Goal: Transaction & Acquisition: Purchase product/service

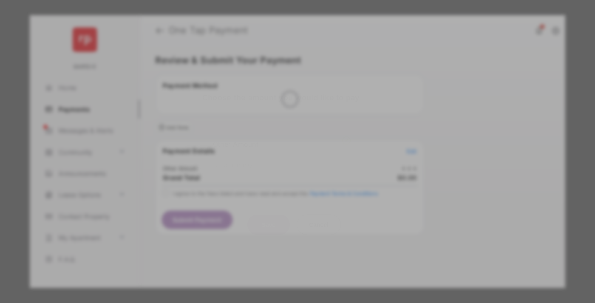
click at [282, 136] on div "Other Amount" at bounding box center [282, 143] width 138 height 14
type input "******"
click at [268, 214] on button "Save" at bounding box center [268, 224] width 42 height 20
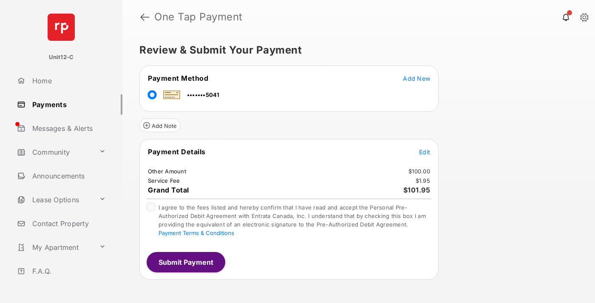
click at [424, 152] on span "Edit" at bounding box center [424, 151] width 11 height 7
click at [185, 262] on button "Submit Payment" at bounding box center [186, 262] width 79 height 20
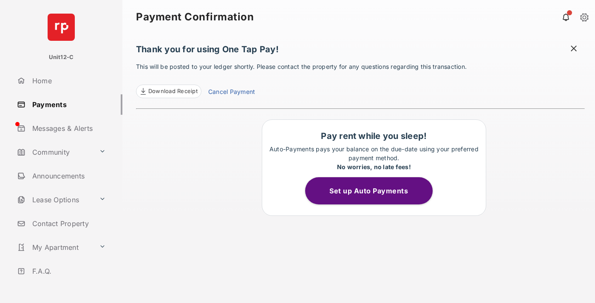
click at [573, 49] on span at bounding box center [573, 49] width 8 height 11
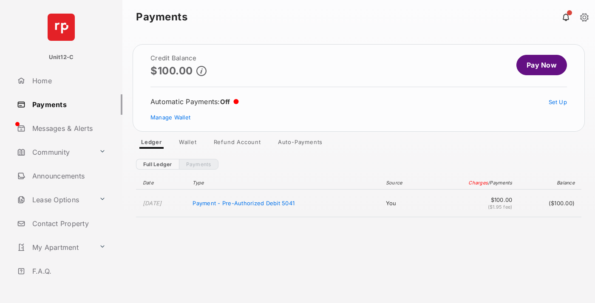
click at [170, 117] on link "Manage Wallet" at bounding box center [170, 117] width 40 height 7
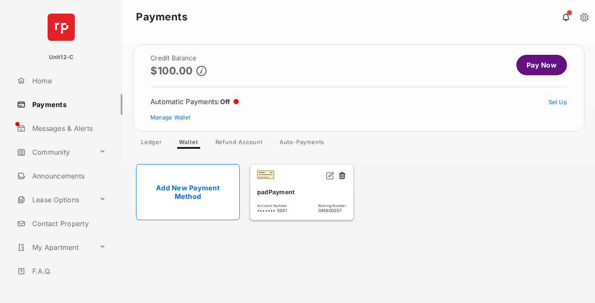
click at [342, 176] on button at bounding box center [342, 176] width 8 height 10
